Goal: Communication & Community: Answer question/provide support

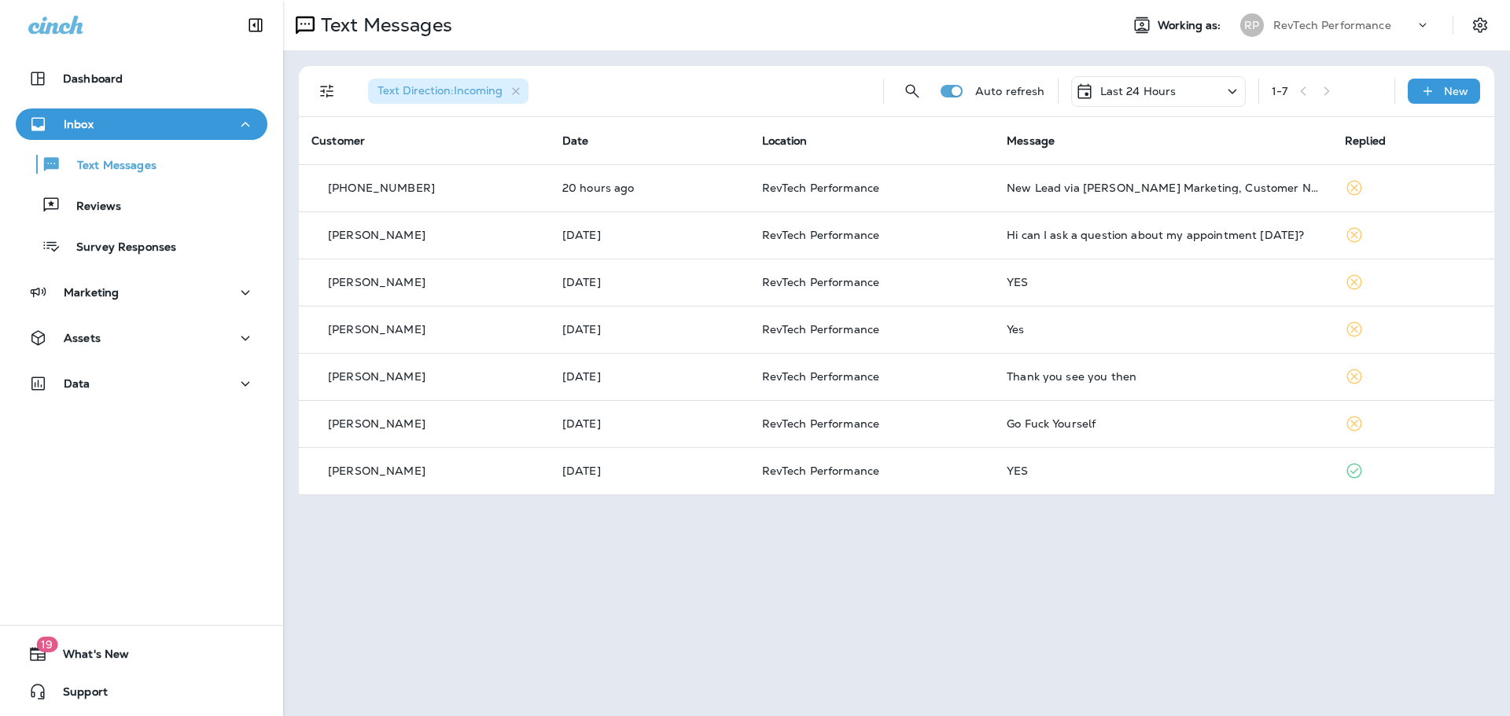
click at [1164, 97] on p "Last 24 Hours" at bounding box center [1138, 91] width 76 height 13
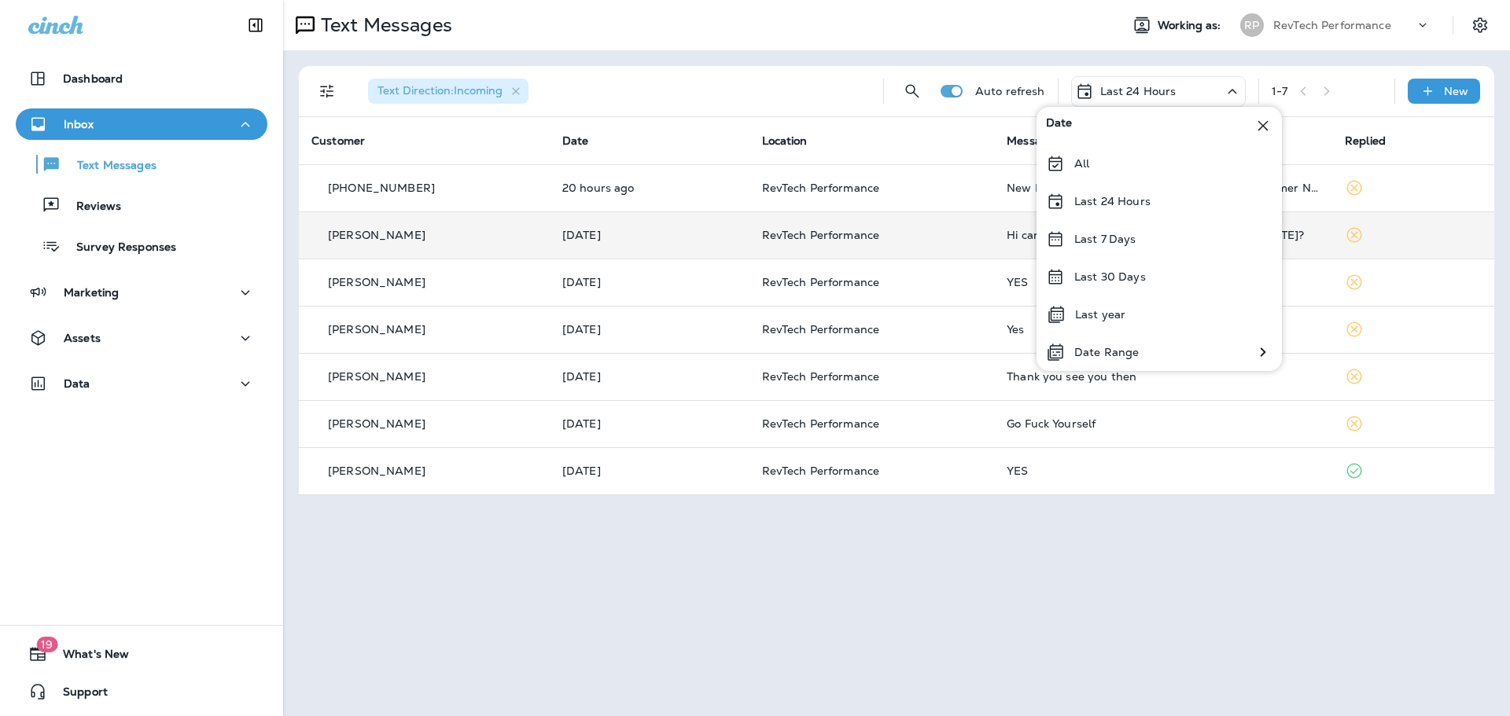
click at [1124, 233] on div "Last 7 Days" at bounding box center [1158, 239] width 245 height 38
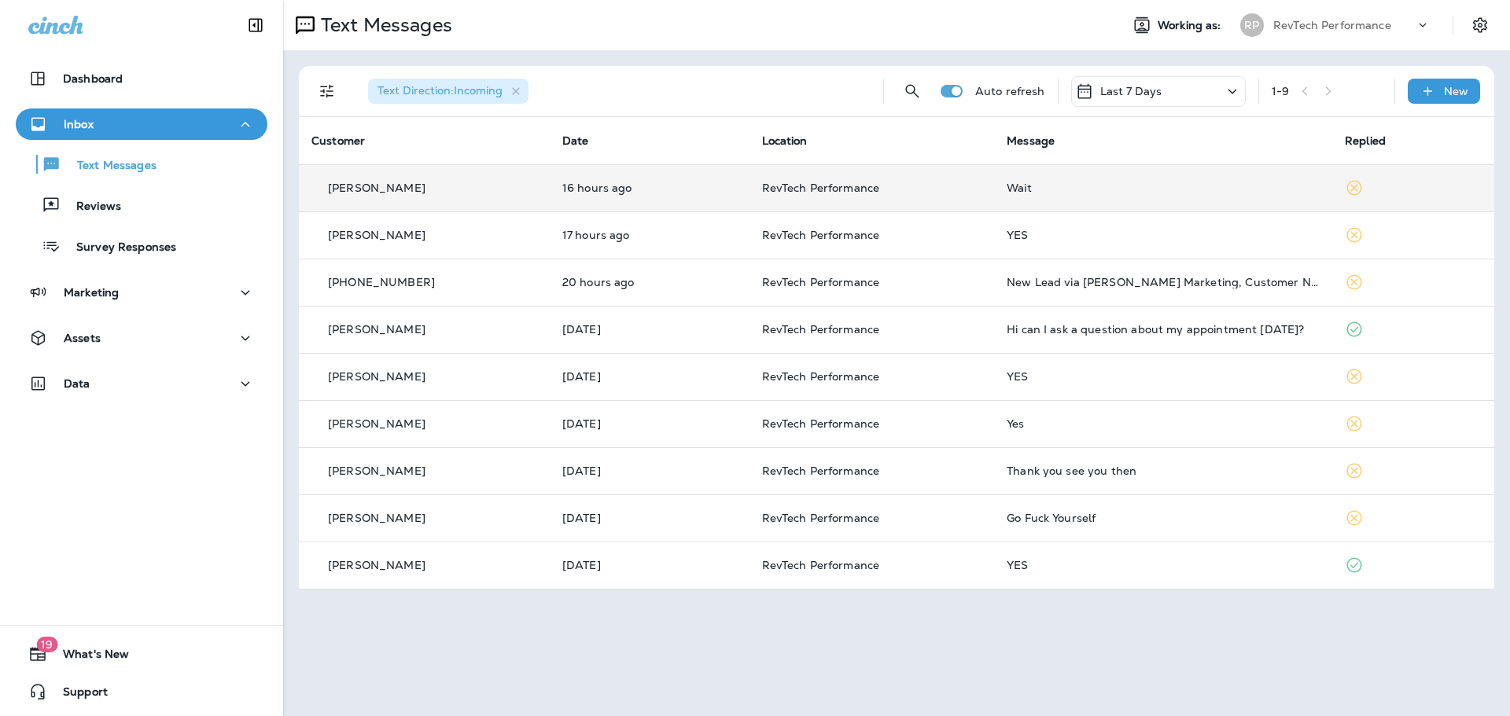
click at [1165, 193] on div "Wait" at bounding box center [1162, 188] width 313 height 13
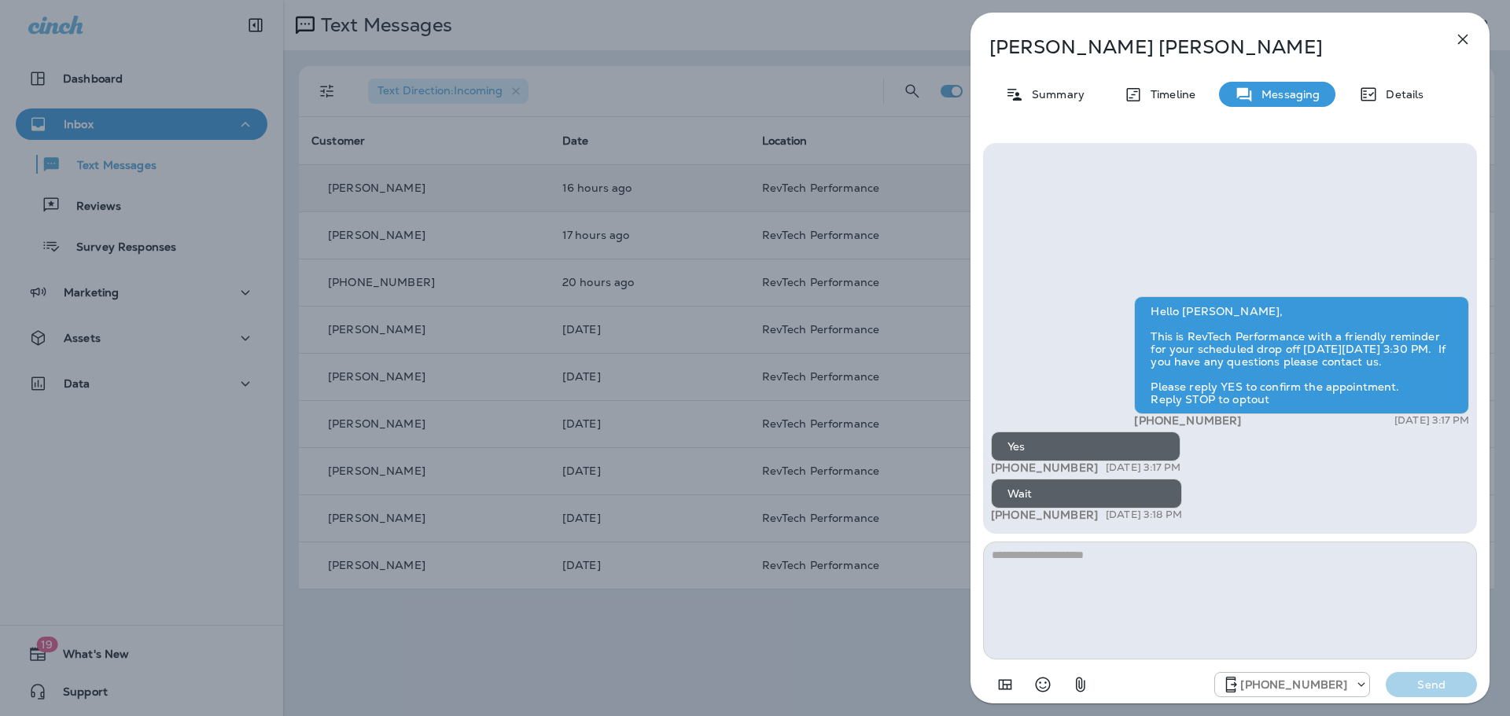
click at [1248, 606] on textarea at bounding box center [1230, 601] width 494 height 118
click at [1181, 578] on textarea at bounding box center [1230, 601] width 494 height 118
type textarea "*"
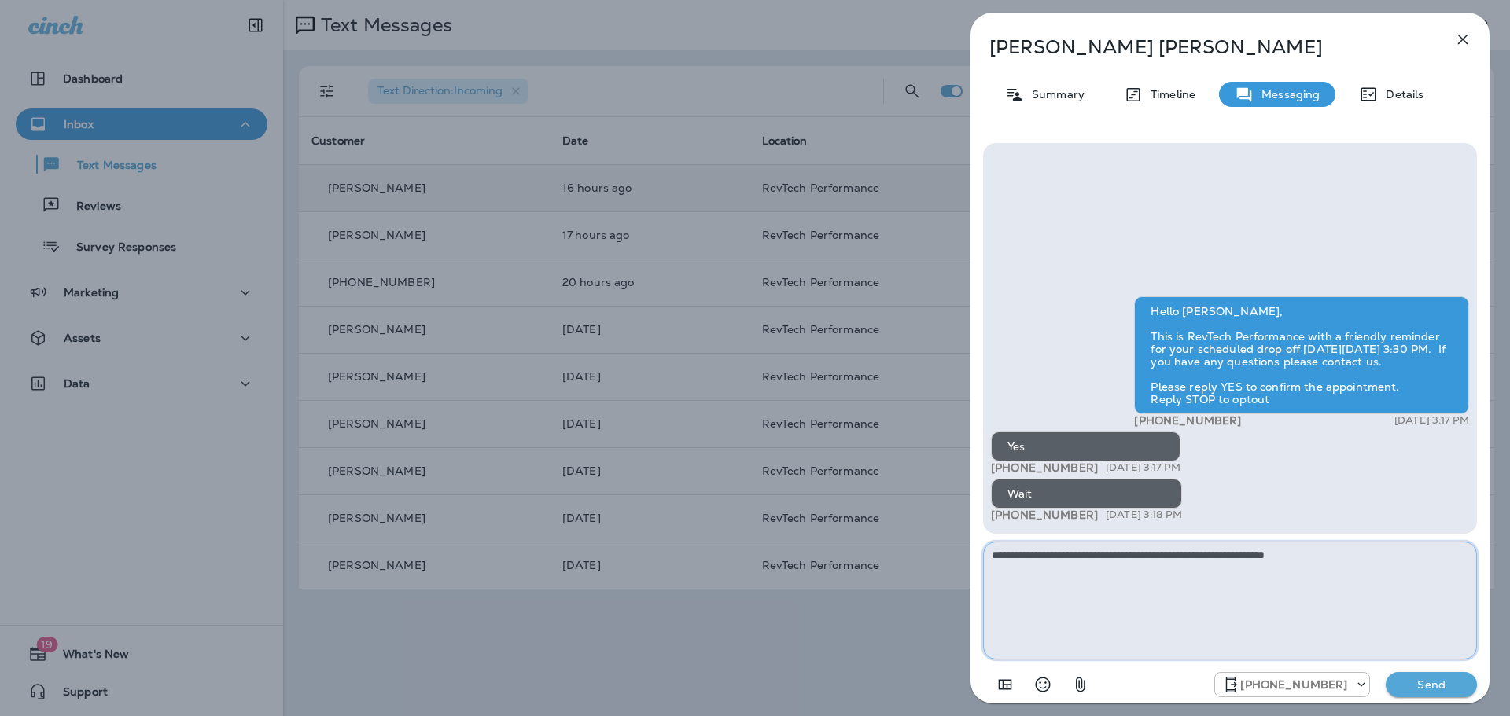
type textarea "**********"
click at [1433, 676] on button "Send" at bounding box center [1430, 684] width 91 height 25
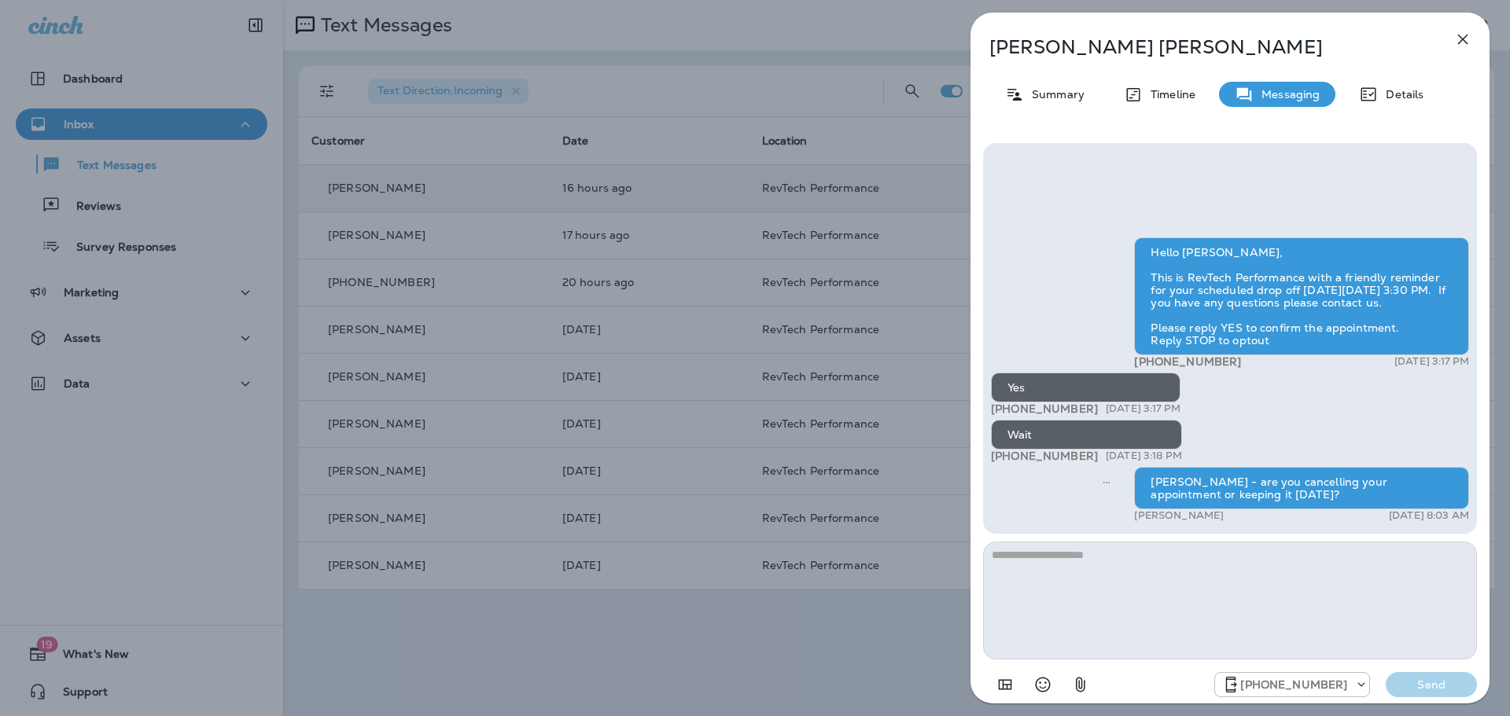
click at [1462, 45] on icon "button" at bounding box center [1462, 39] width 19 height 19
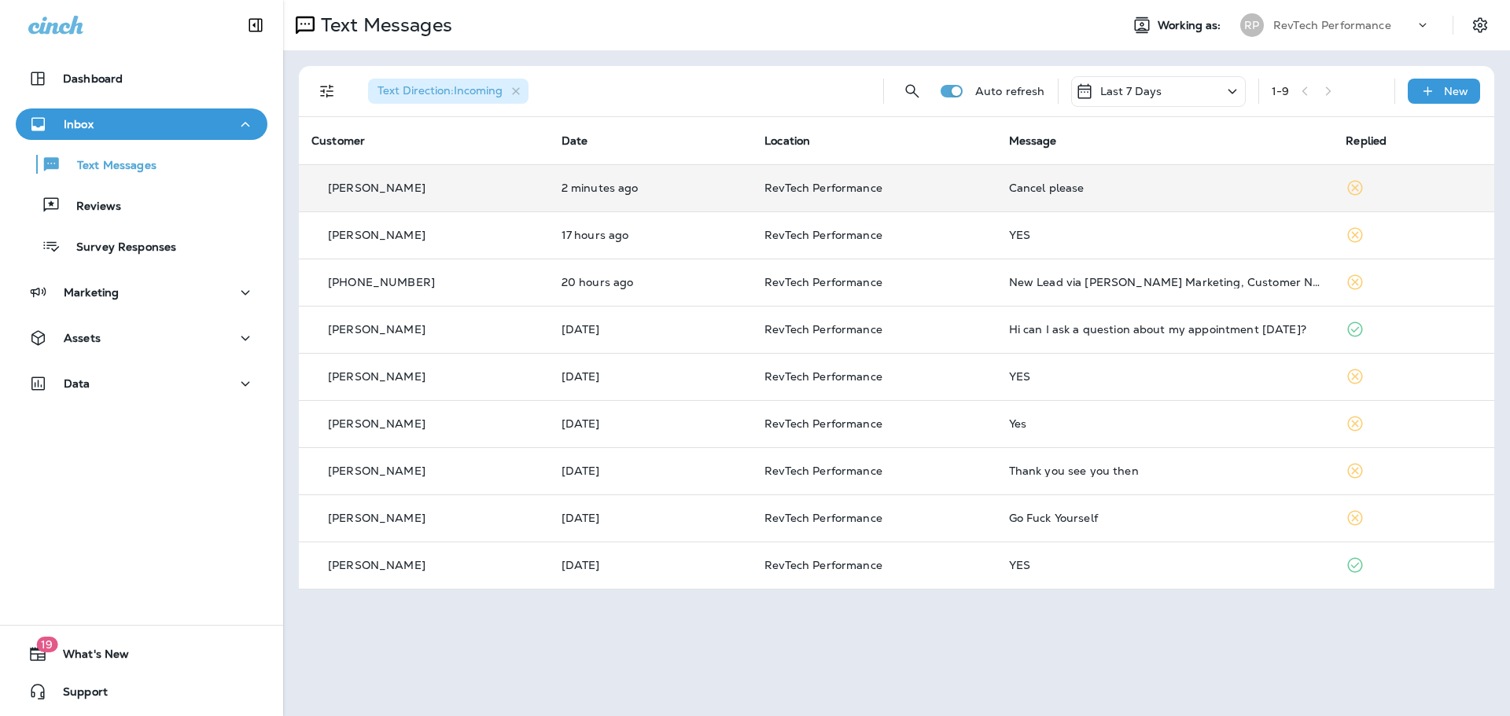
click at [1133, 182] on div "Cancel please" at bounding box center [1165, 188] width 312 height 13
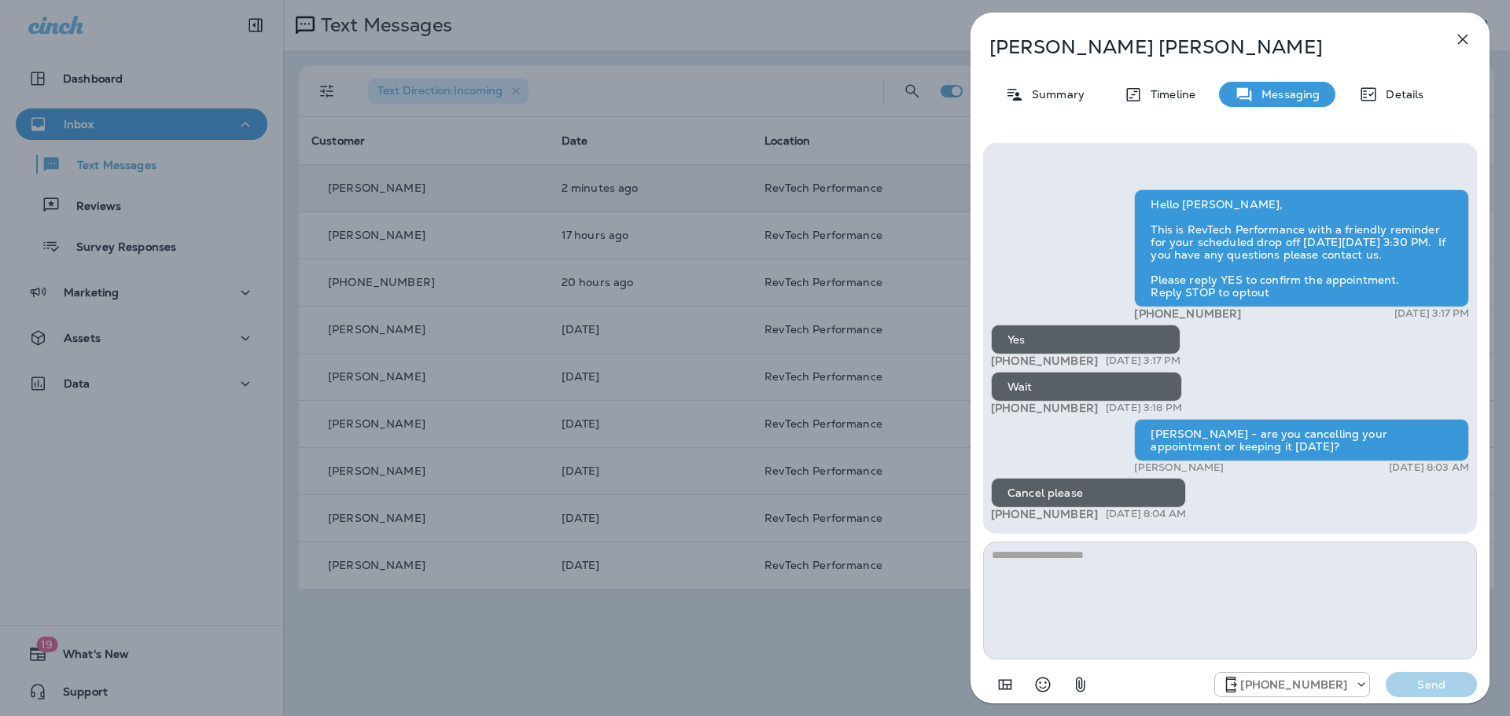
drag, startPoint x: 1105, startPoint y: 615, endPoint x: 1139, endPoint y: 568, distance: 57.4
click at [1108, 609] on textarea at bounding box center [1230, 601] width 494 height 118
type textarea "***"
click at [1436, 680] on p "Send" at bounding box center [1431, 685] width 66 height 14
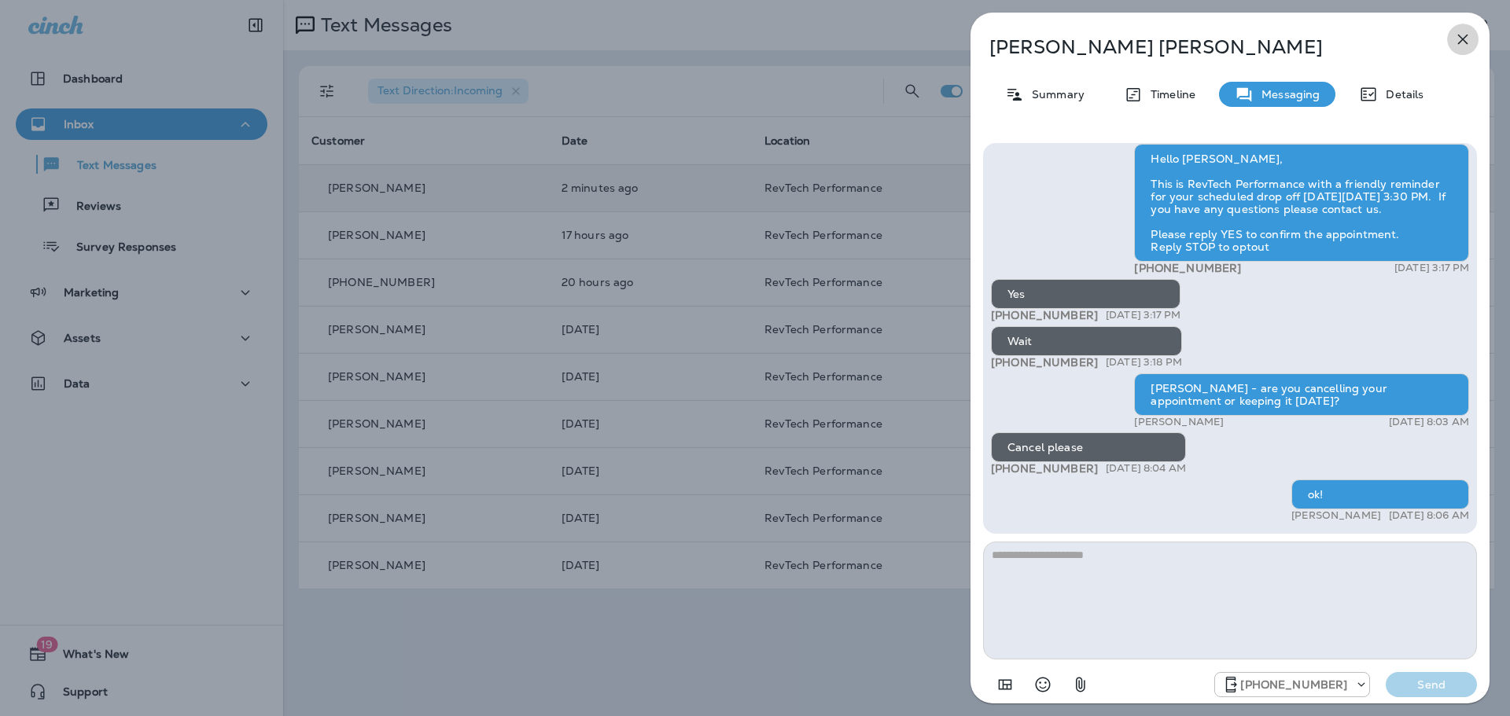
click at [1463, 42] on icon "button" at bounding box center [1462, 39] width 19 height 19
